Goal: Task Accomplishment & Management: Manage account settings

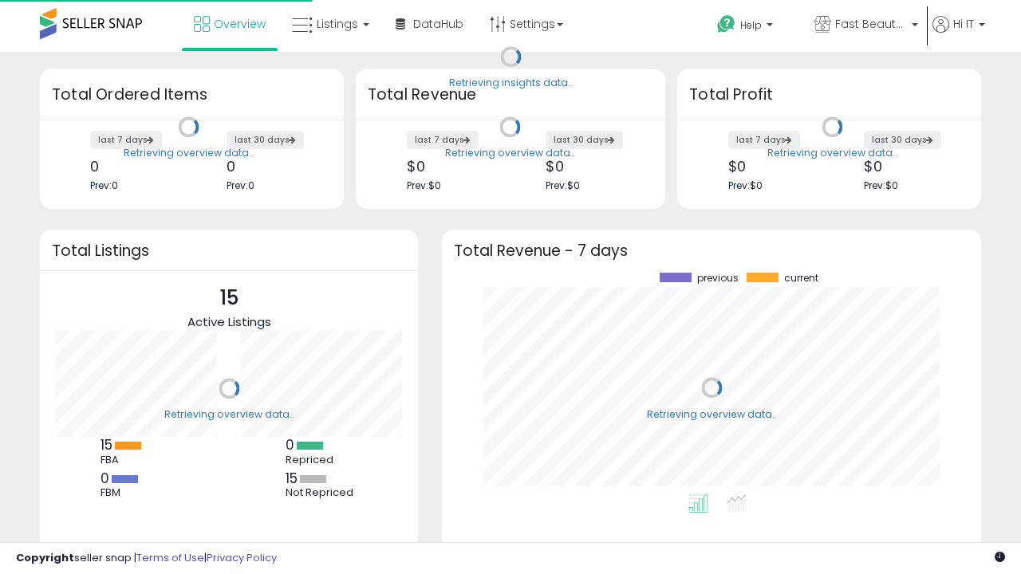
scroll to position [222, 507]
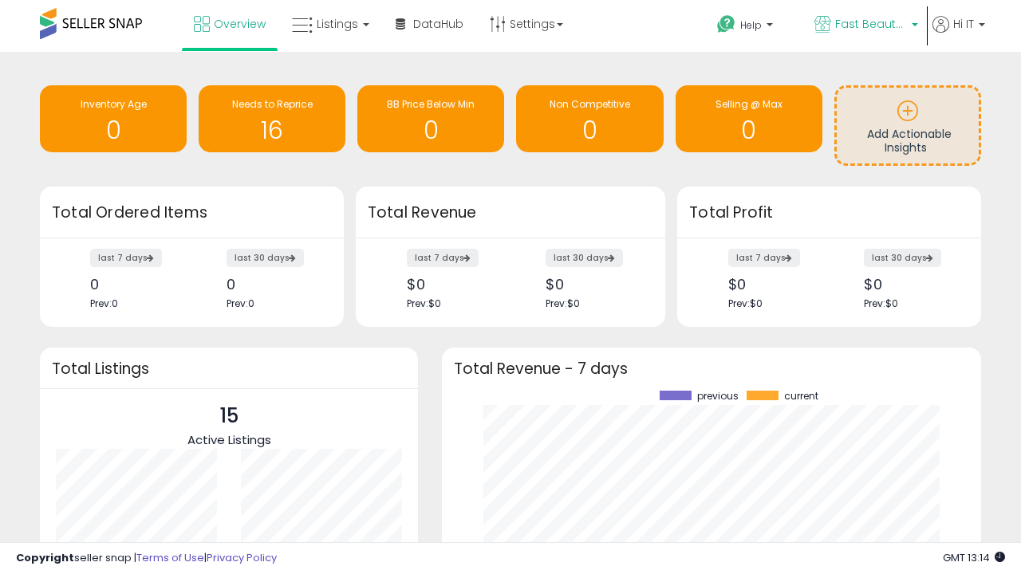
click at [865, 26] on span "Fast Beauty ([GEOGRAPHIC_DATA])" at bounding box center [871, 24] width 72 height 16
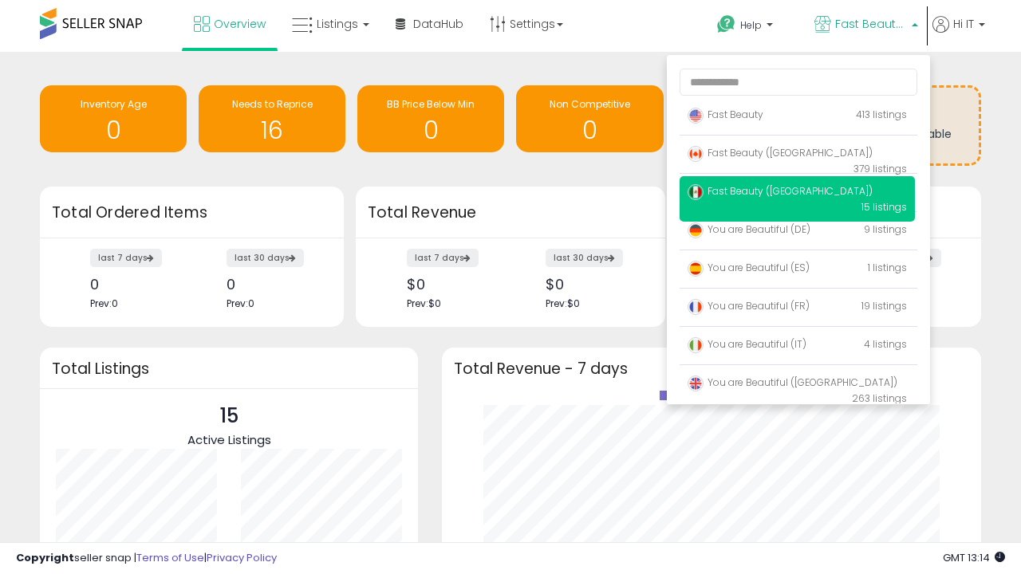
click at [797, 385] on span "You are Beautiful ([GEOGRAPHIC_DATA])" at bounding box center [793, 383] width 210 height 14
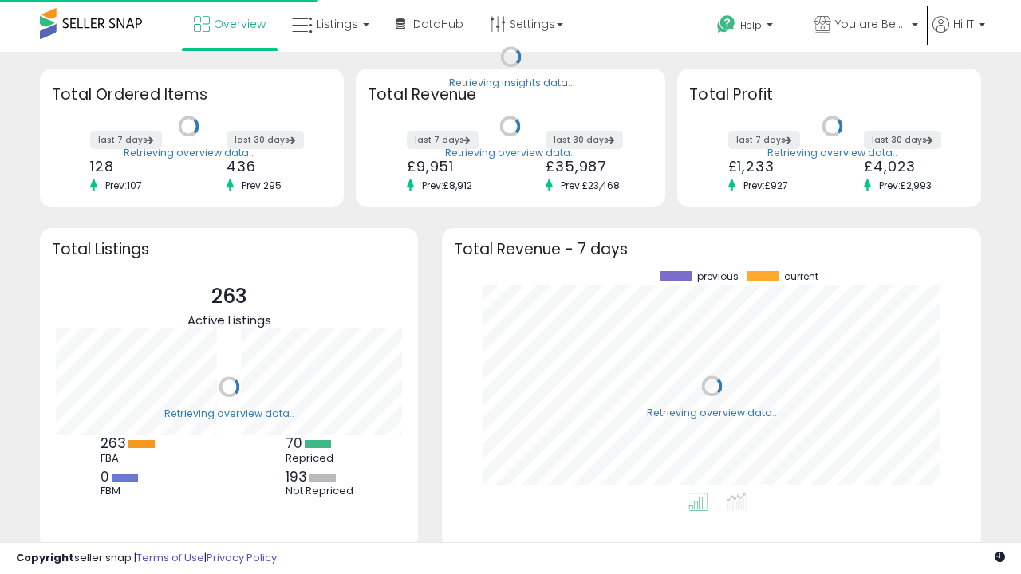
scroll to position [222, 507]
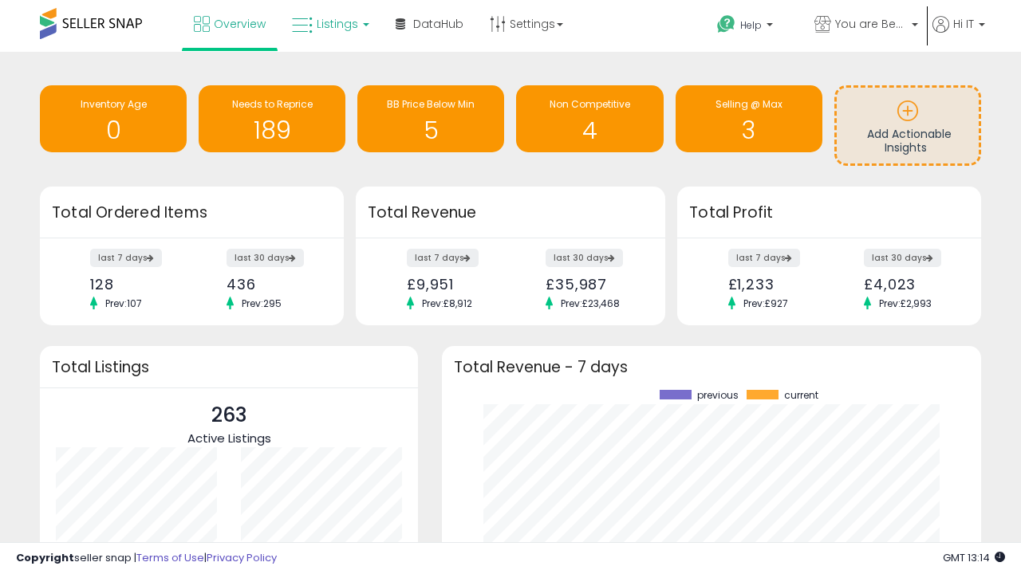
click at [329, 24] on span "Listings" at bounding box center [337, 24] width 41 height 16
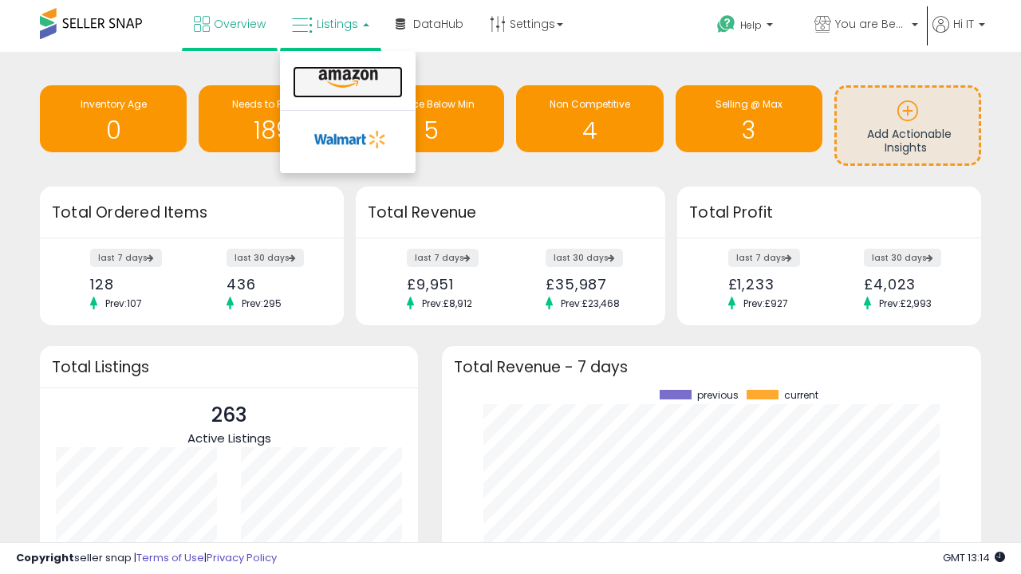
click at [346, 79] on icon at bounding box center [348, 79] width 69 height 21
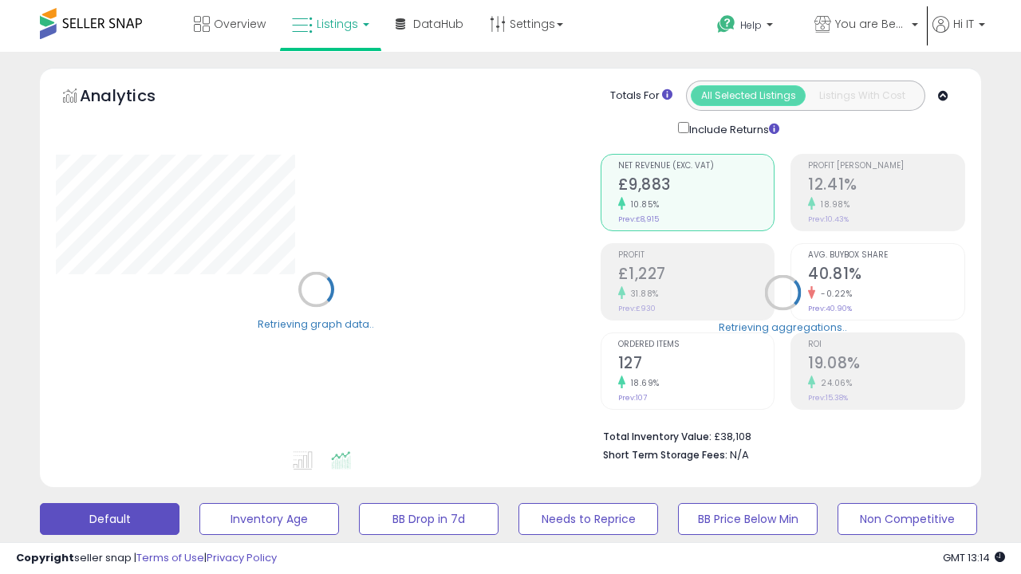
scroll to position [310, 0]
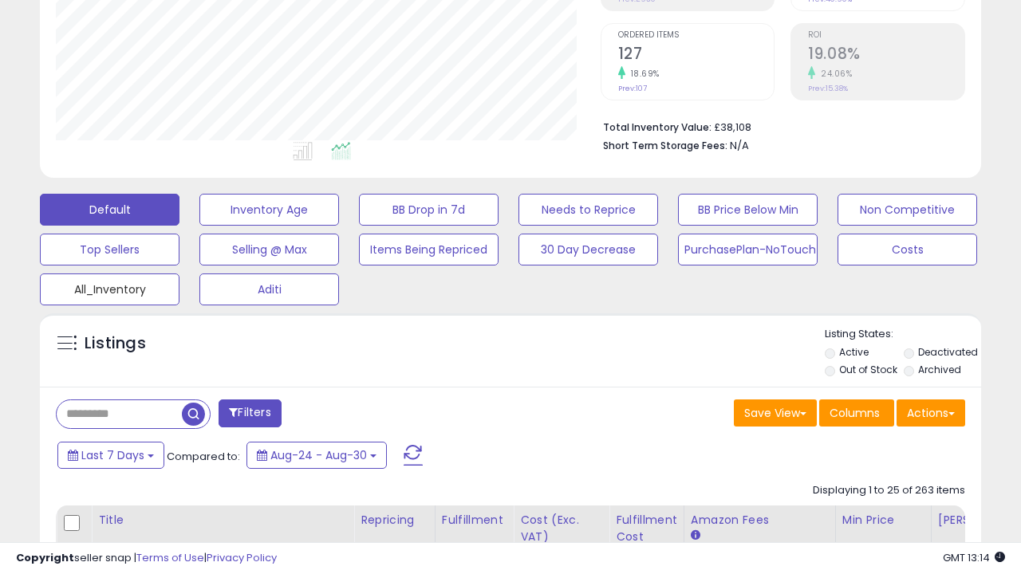
click at [109, 286] on button "All_Inventory" at bounding box center [110, 290] width 140 height 32
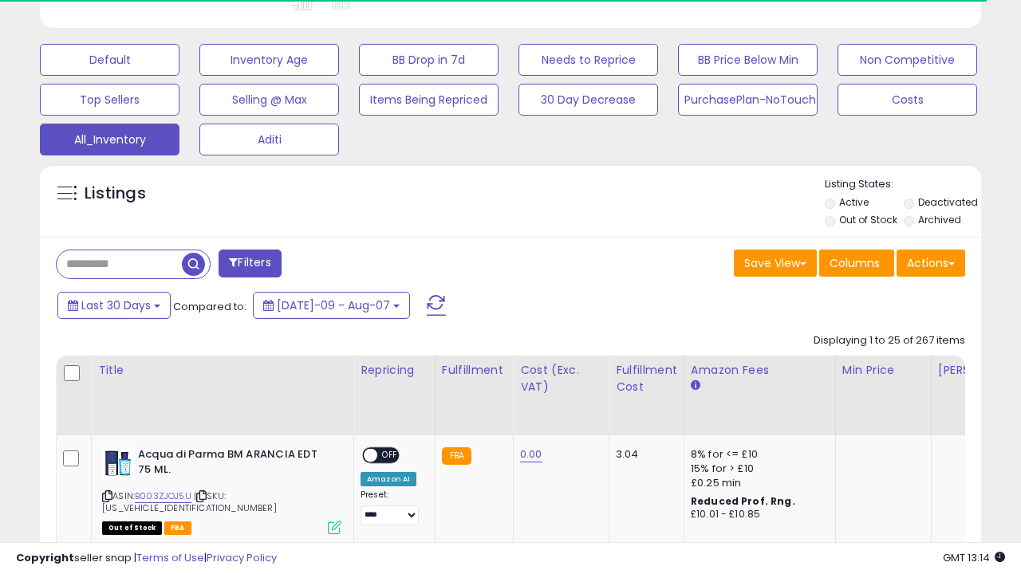
scroll to position [0, 12]
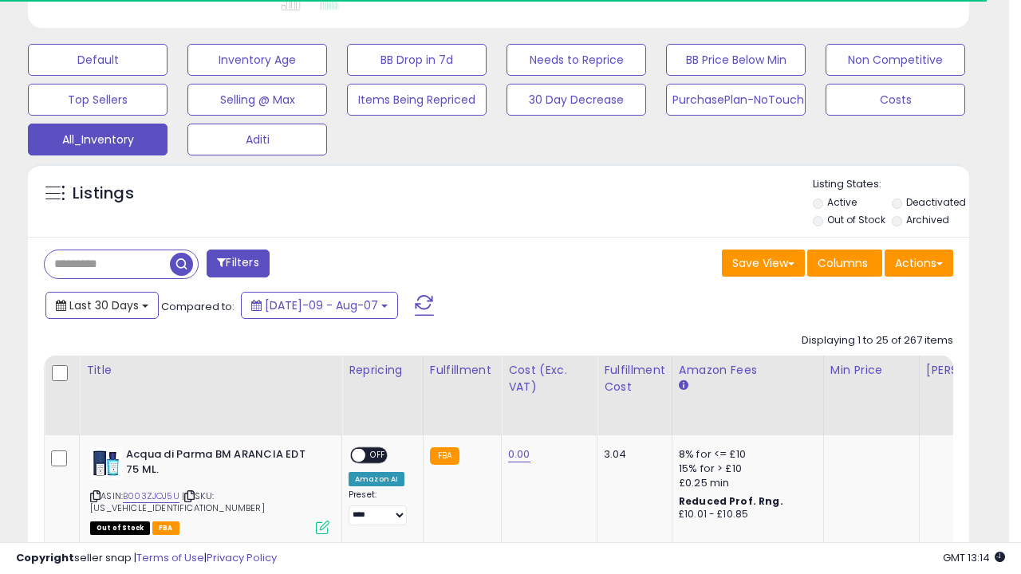
click at [101, 304] on span "Last 30 Days" at bounding box center [103, 306] width 69 height 16
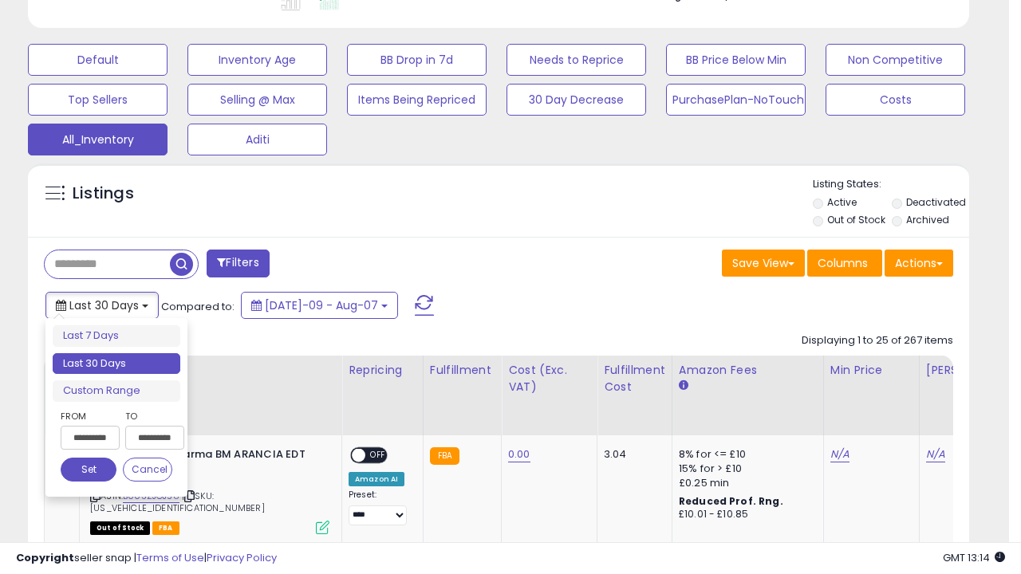
scroll to position [327, 544]
click at [116, 364] on li "Last 30 Days" at bounding box center [117, 364] width 128 height 22
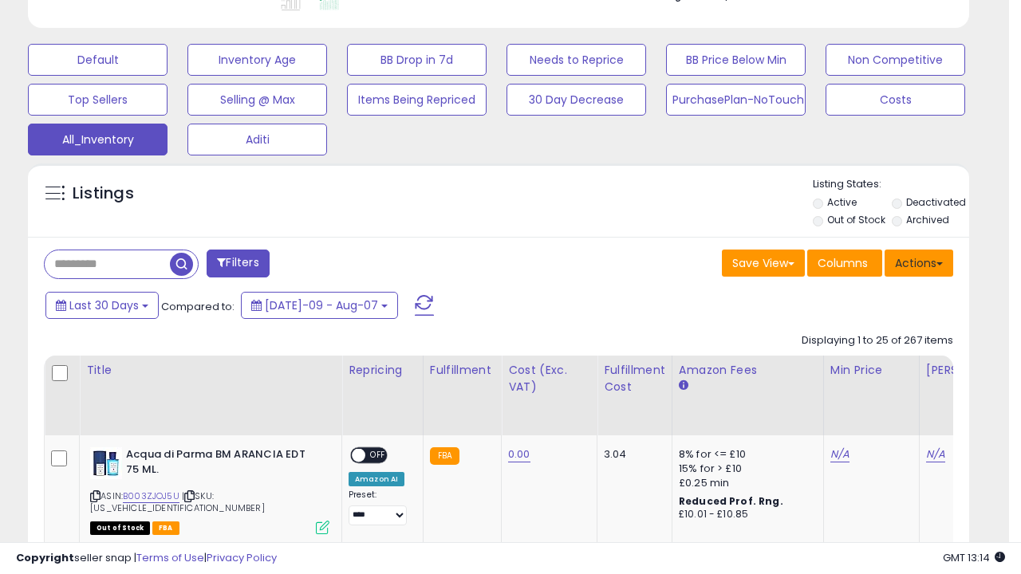
click at [919, 262] on button "Actions" at bounding box center [919, 263] width 69 height 27
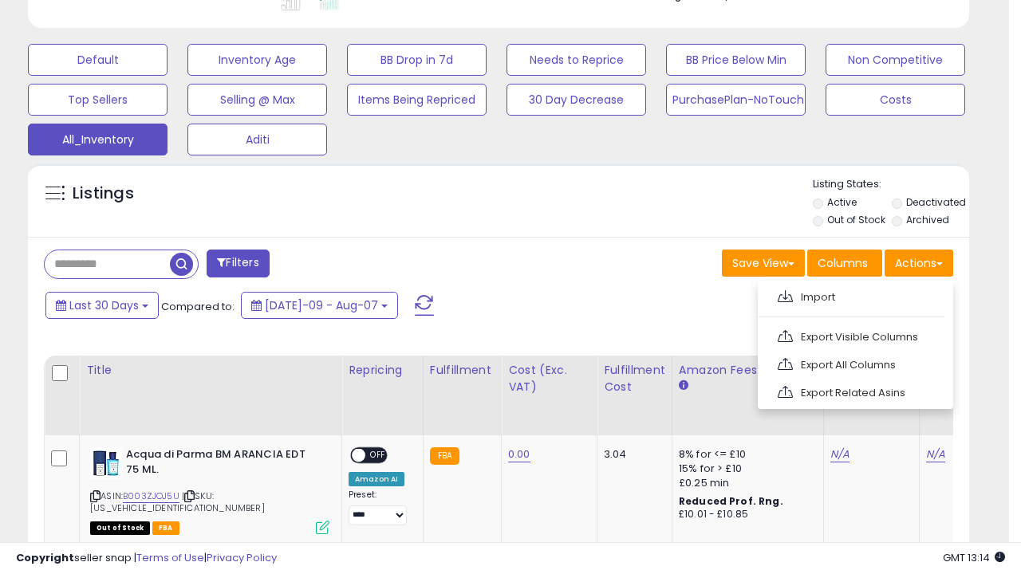
click at [854, 363] on link "Export All Columns" at bounding box center [854, 365] width 175 height 25
